Goal: Find specific page/section: Find specific page/section

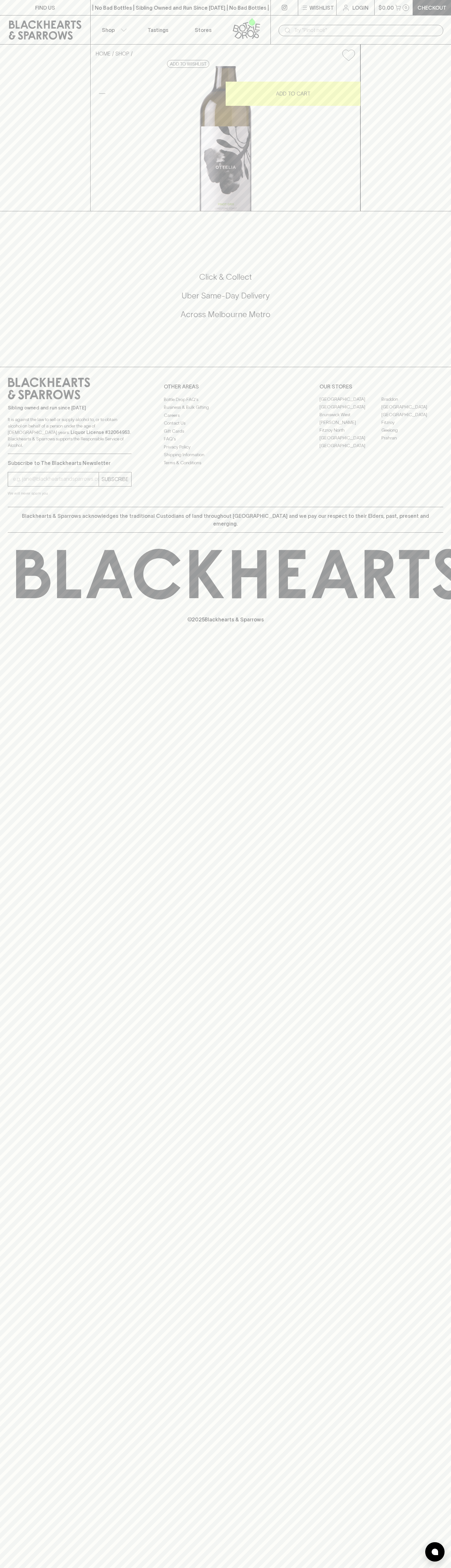
click at [428, 434] on link "Geelong" at bounding box center [412, 430] width 62 height 8
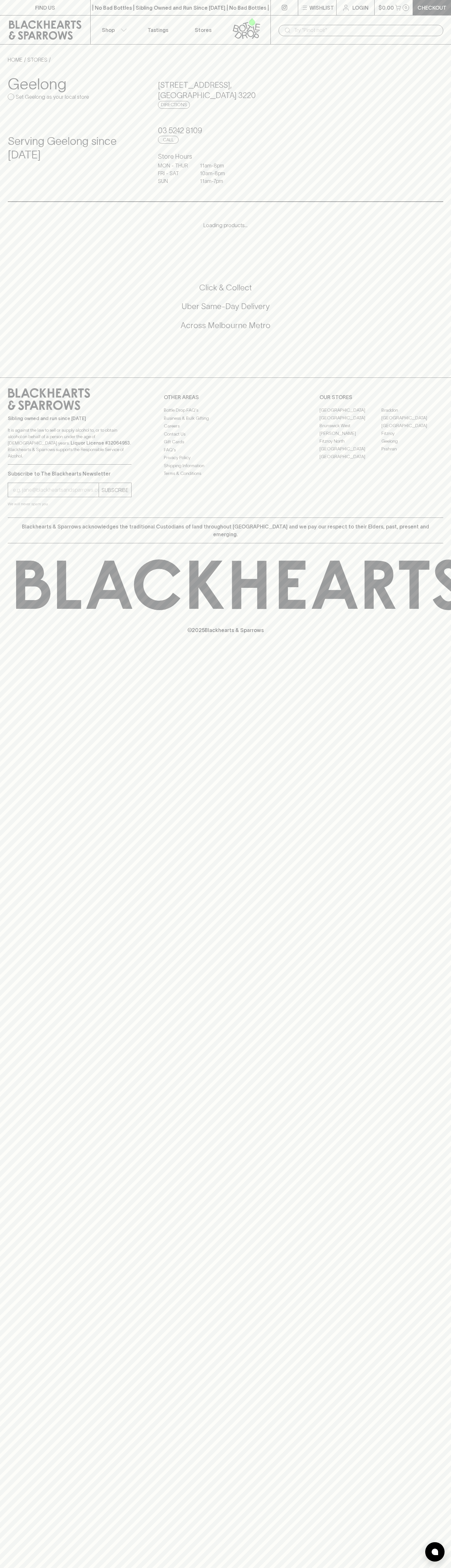
click at [122, 1567] on html "FIND US | No Bad Bottles | Sibling Owned and Run Since [DATE] | No Bad Bottles …" at bounding box center [226, 784] width 451 height 1568
click at [20, 1196] on div "FIND US | No Bad Bottles | Sibling Owned and Run Since [DATE] | No Bad Bottles …" at bounding box center [226, 784] width 451 height 1568
